Goal: Information Seeking & Learning: Understand process/instructions

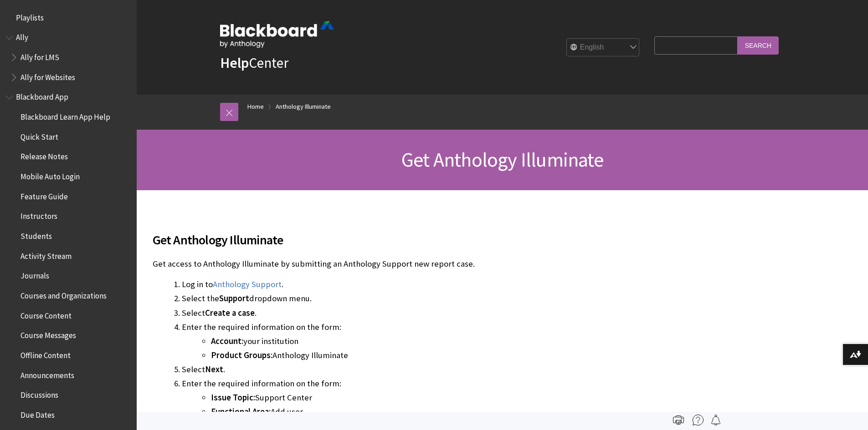
scroll to position [613, 0]
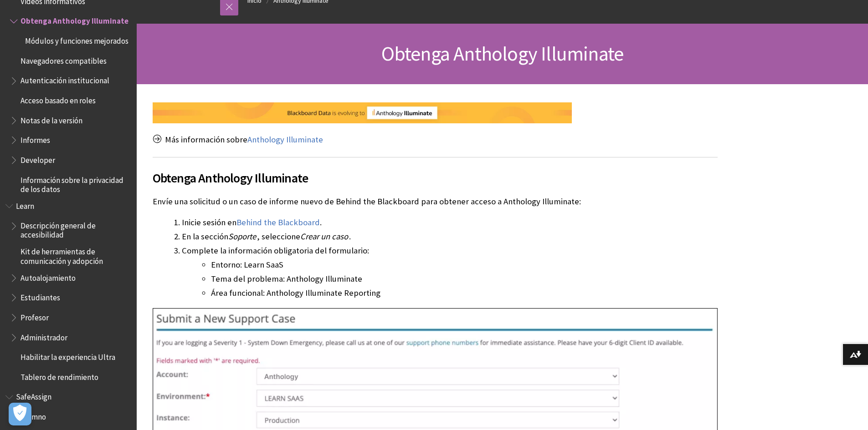
scroll to position [137, 0]
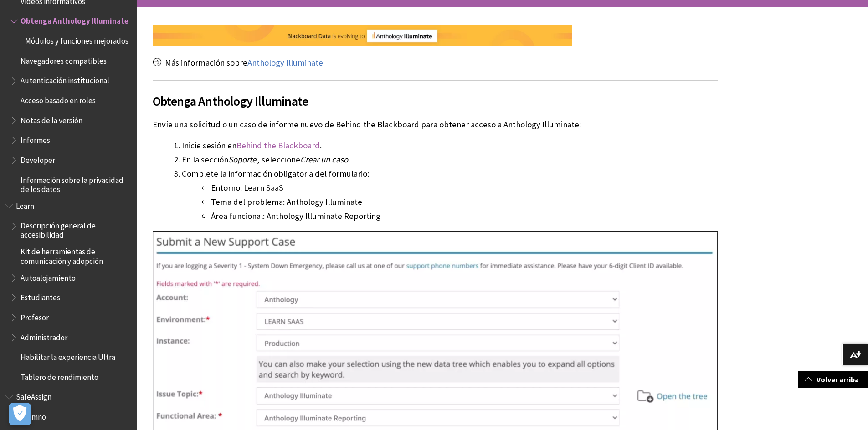
click at [250, 144] on link "Behind the Blackboard" at bounding box center [277, 145] width 83 height 11
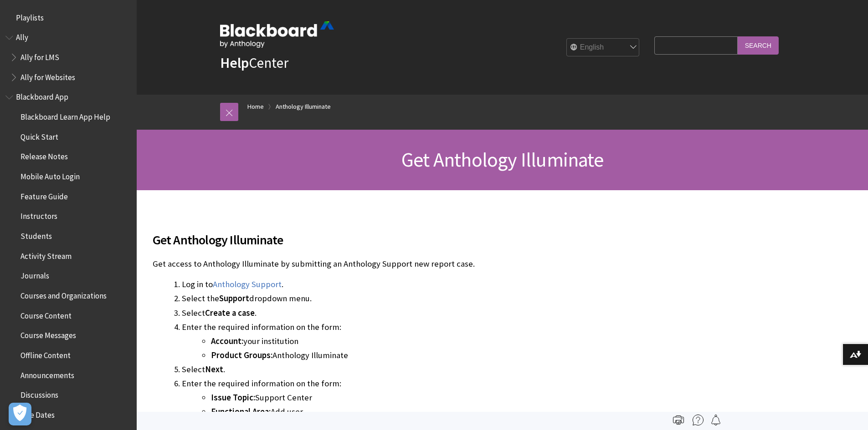
scroll to position [613, 0]
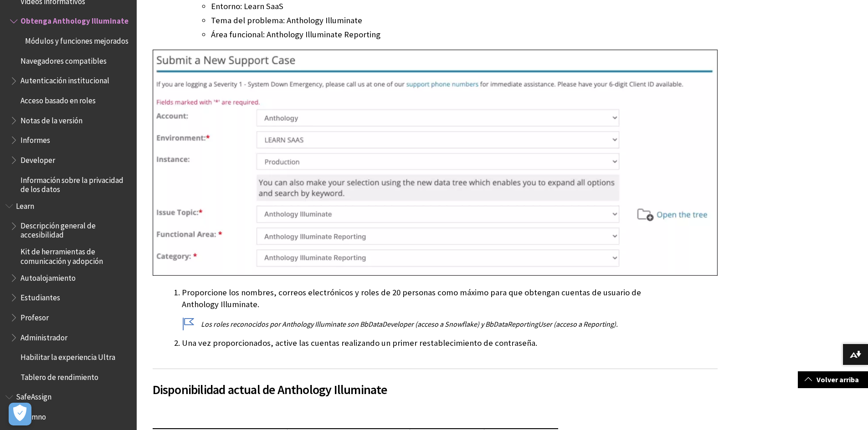
scroll to position [319, 0]
